Goal: Find specific page/section: Find specific page/section

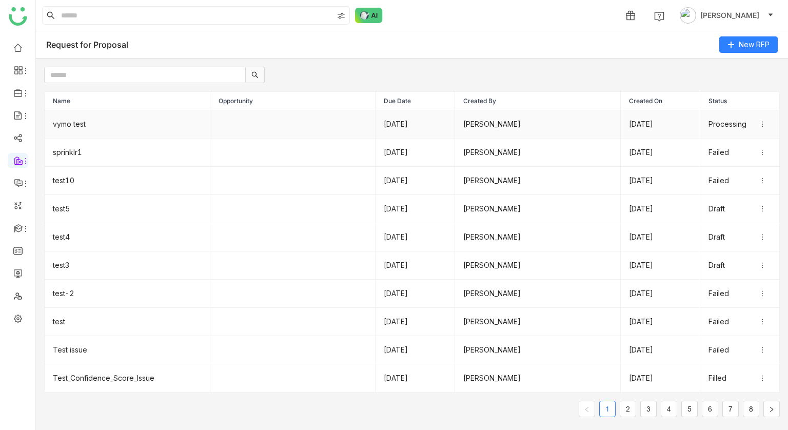
click at [86, 116] on td "vymo test" at bounding box center [128, 124] width 166 height 28
click at [89, 133] on td "vymo test" at bounding box center [128, 124] width 166 height 28
click at [351, 68] on div at bounding box center [412, 70] width 752 height 25
click at [119, 164] on td "sprinklr1" at bounding box center [128, 153] width 166 height 28
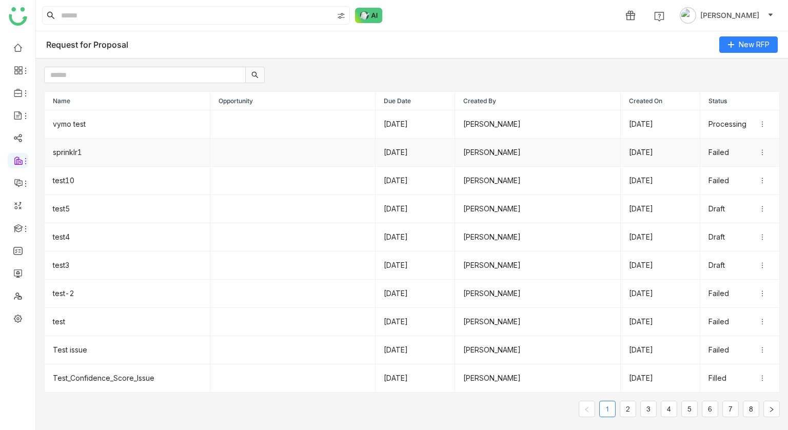
click at [119, 164] on td "sprinklr1" at bounding box center [128, 153] width 166 height 28
click at [91, 122] on td "vymo test" at bounding box center [128, 124] width 166 height 28
click at [157, 125] on td "vymo test" at bounding box center [128, 124] width 166 height 28
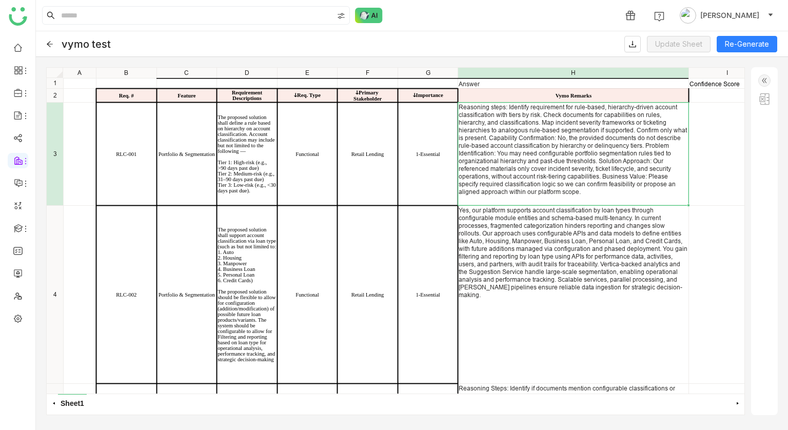
click at [575, 78] on div "Answer Confidence Score Req. # Feature Requirement Descriptions ↆReq. Type ↆPri…" at bounding box center [411, 78] width 697 height 0
click at [517, 147] on span "Regenerate" at bounding box center [540, 149] width 68 height 10
